Goal: Check status: Check status

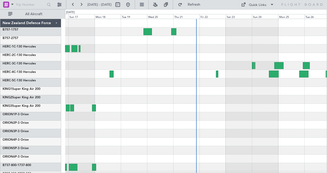
click at [229, 108] on div at bounding box center [196, 108] width 262 height 8
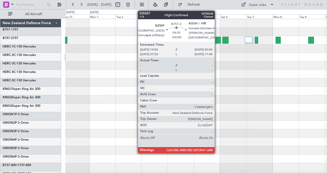
click at [217, 39] on div at bounding box center [217, 40] width 5 height 7
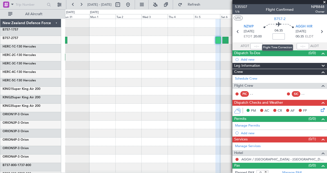
click at [277, 35] on input at bounding box center [278, 36] width 12 height 6
type input "+00:20"
click at [319, 31] on icon at bounding box center [321, 31] width 7 height 7
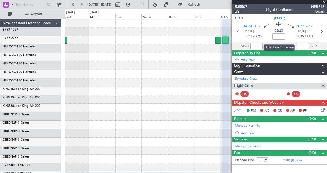
click at [279, 36] on input at bounding box center [278, 36] width 12 height 6
type input "-00:50"
click at [322, 31] on icon at bounding box center [321, 31] width 7 height 7
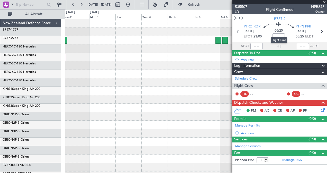
click at [278, 36] on mat-tooltip-component "Flight Time" at bounding box center [279, 40] width 24 height 14
click at [277, 34] on mat-tooltip-component "Flight Time" at bounding box center [279, 40] width 24 height 14
click at [277, 33] on mat-tooltip-component "Flight Time" at bounding box center [279, 40] width 24 height 14
click at [291, 31] on div "06:25" at bounding box center [278, 31] width 34 height 19
click at [280, 36] on input at bounding box center [278, 36] width 12 height 6
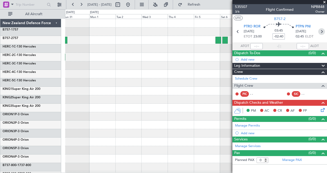
type input "-02:40"
click at [323, 30] on icon at bounding box center [321, 31] width 7 height 7
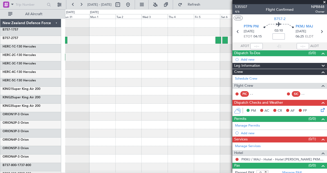
click at [277, 36] on input at bounding box center [278, 36] width 12 height 6
type input "+00:10"
click at [319, 30] on icon at bounding box center [321, 31] width 7 height 7
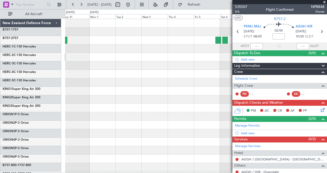
click at [277, 35] on mat-tooltip-component "Flight Time" at bounding box center [277, 40] width 24 height 14
click at [276, 37] on input at bounding box center [278, 36] width 12 height 6
type input "+00:20"
click at [319, 32] on icon at bounding box center [321, 31] width 7 height 7
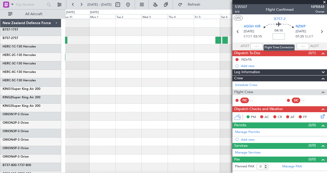
click at [278, 35] on input at bounding box center [278, 36] width 12 height 6
type input "+00:15"
click at [322, 31] on icon at bounding box center [321, 31] width 7 height 7
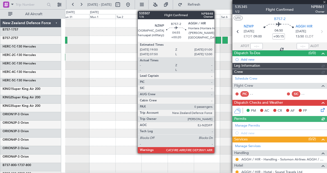
click at [217, 40] on div at bounding box center [218, 40] width 6 height 7
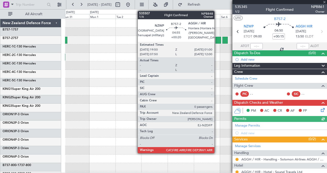
click at [217, 40] on div at bounding box center [218, 40] width 6 height 7
